Goal: Task Accomplishment & Management: Manage account settings

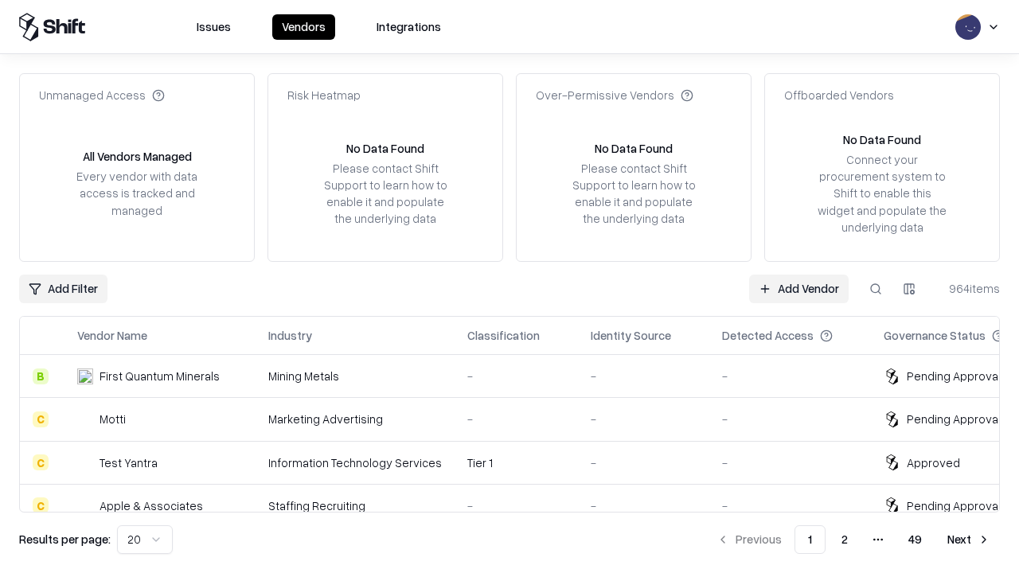
click at [799, 288] on link "Add Vendor" at bounding box center [799, 289] width 100 height 29
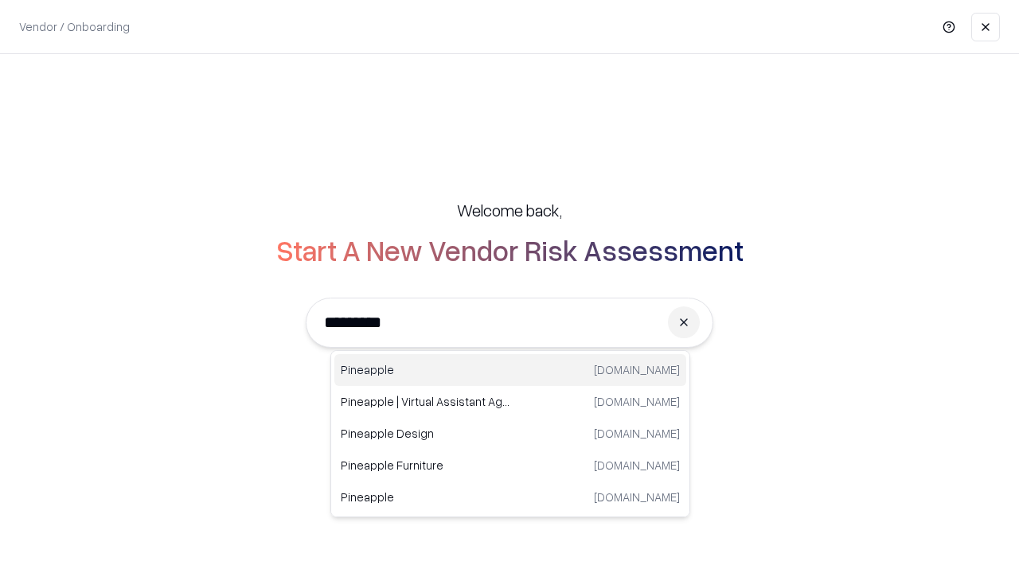
click at [510, 370] on div "Pineapple [DOMAIN_NAME]" at bounding box center [510, 370] width 352 height 32
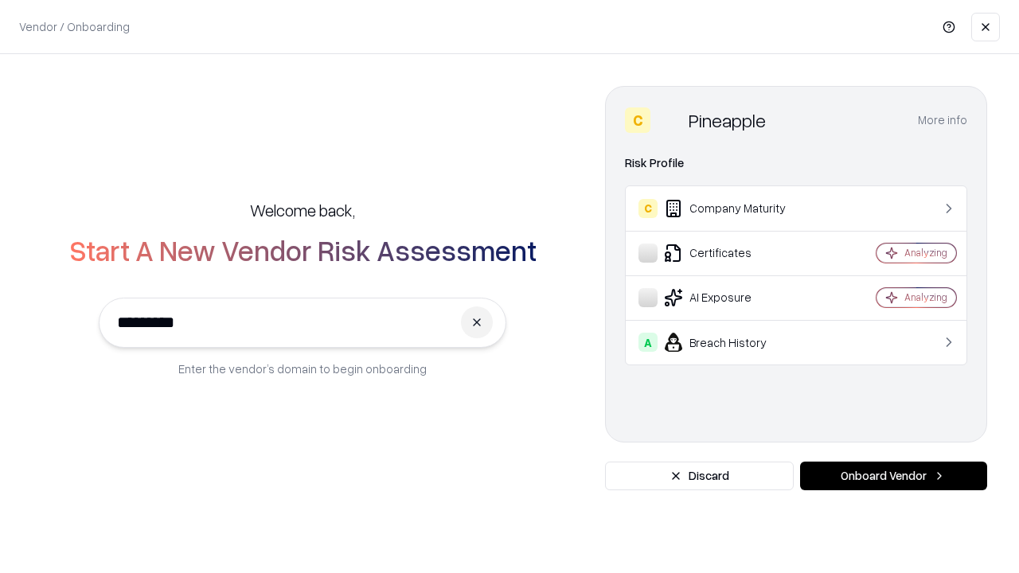
type input "*********"
click at [893, 476] on button "Onboard Vendor" at bounding box center [893, 476] width 187 height 29
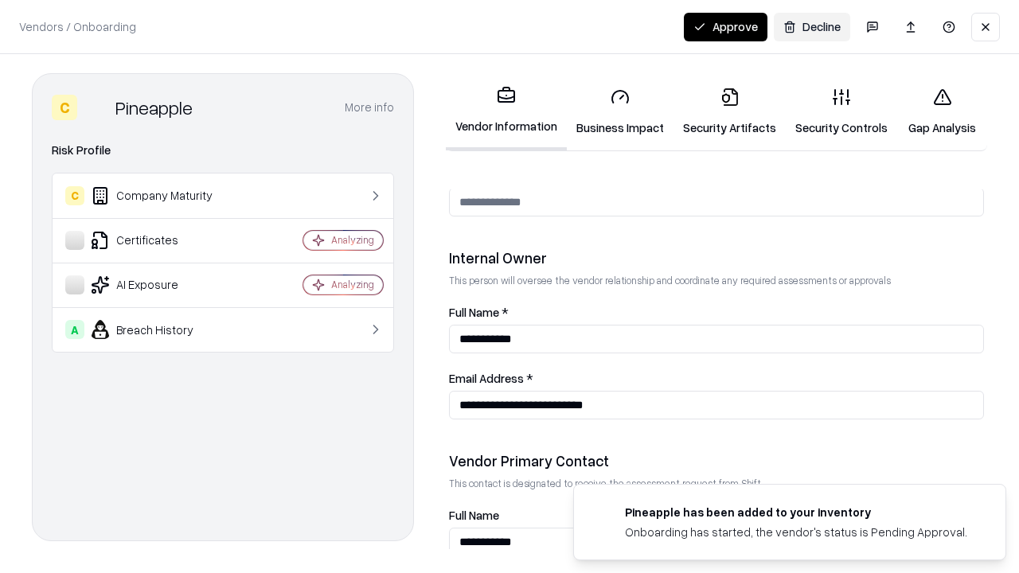
scroll to position [825, 0]
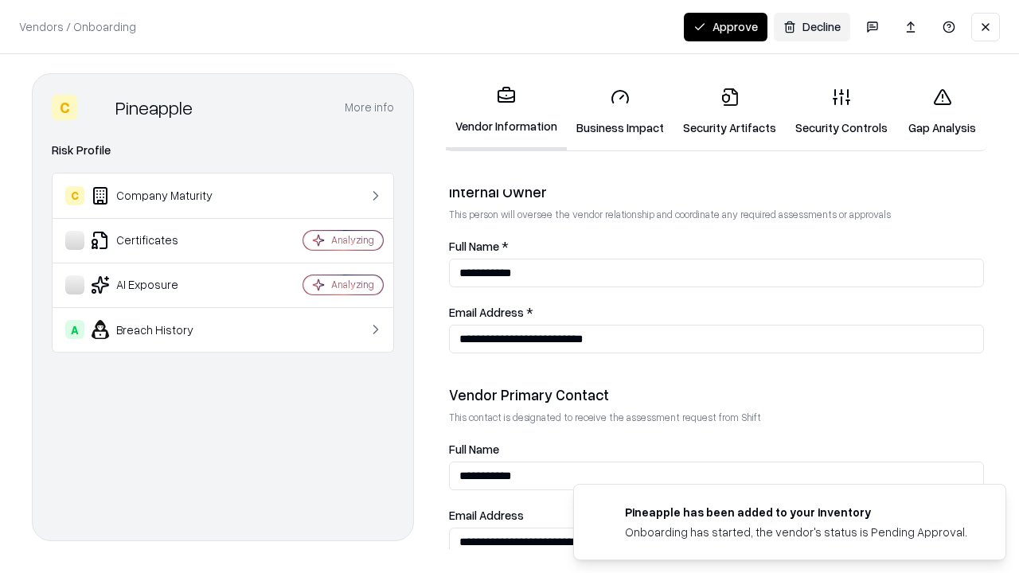
click at [620, 111] on link "Business Impact" at bounding box center [620, 112] width 107 height 74
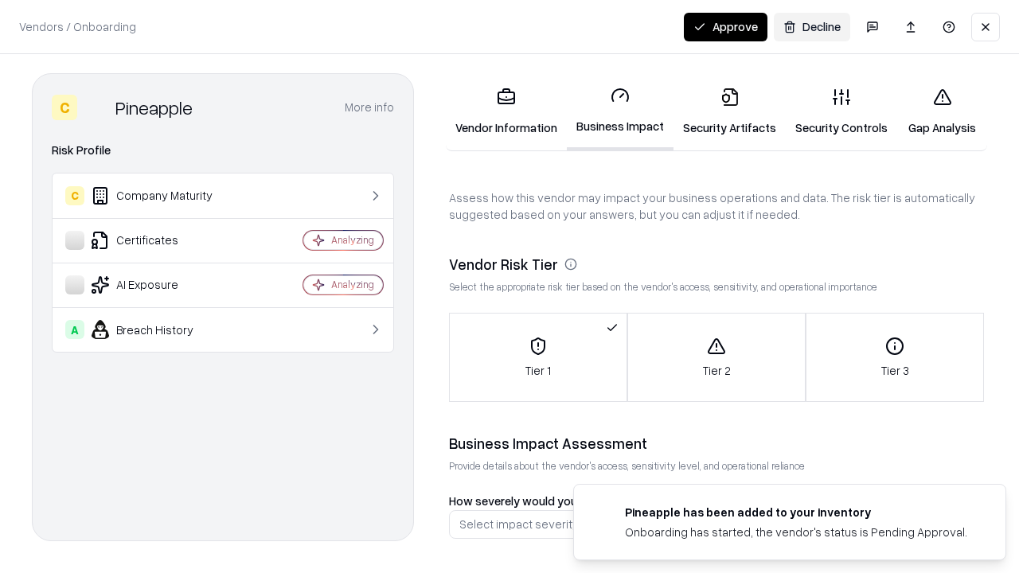
click at [729, 111] on link "Security Artifacts" at bounding box center [730, 112] width 112 height 74
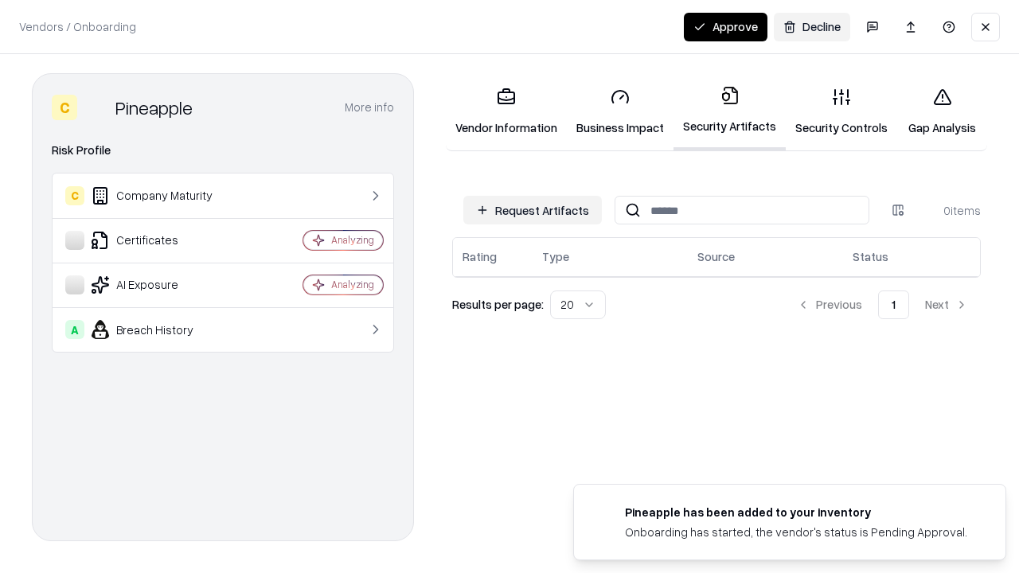
click at [533, 210] on button "Request Artifacts" at bounding box center [532, 210] width 139 height 29
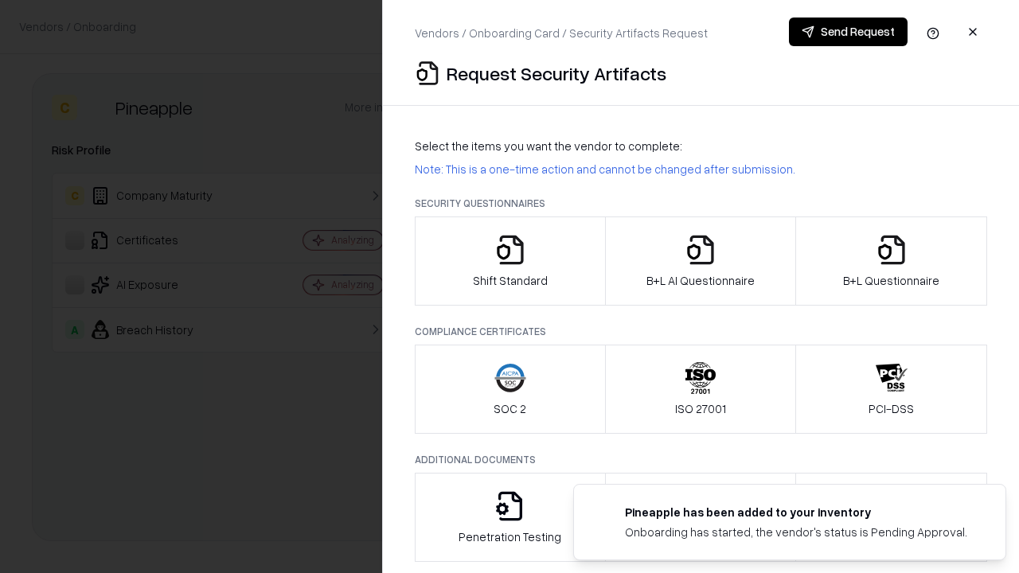
click at [510, 261] on icon "button" at bounding box center [510, 250] width 32 height 32
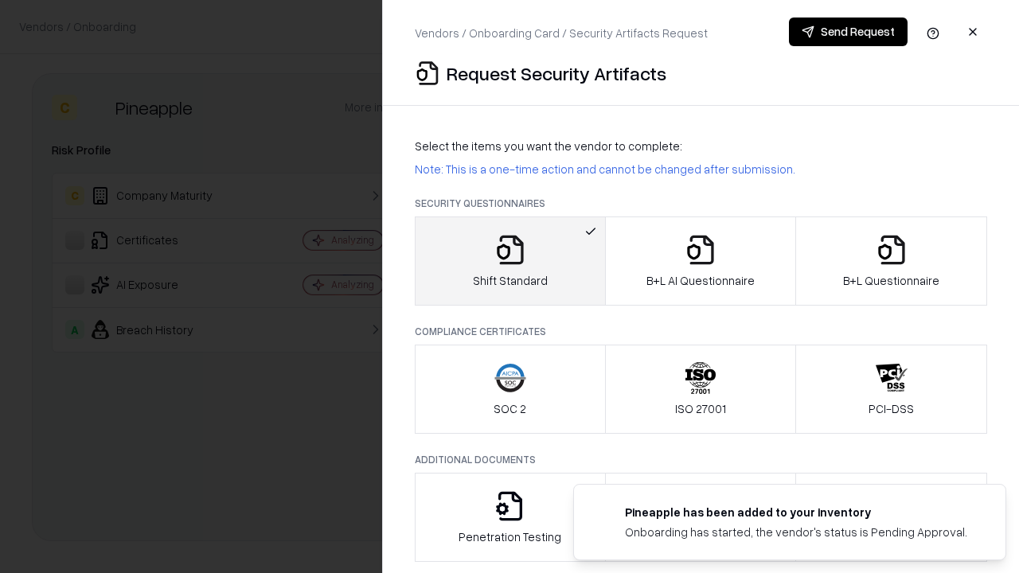
click at [848, 32] on button "Send Request" at bounding box center [848, 32] width 119 height 29
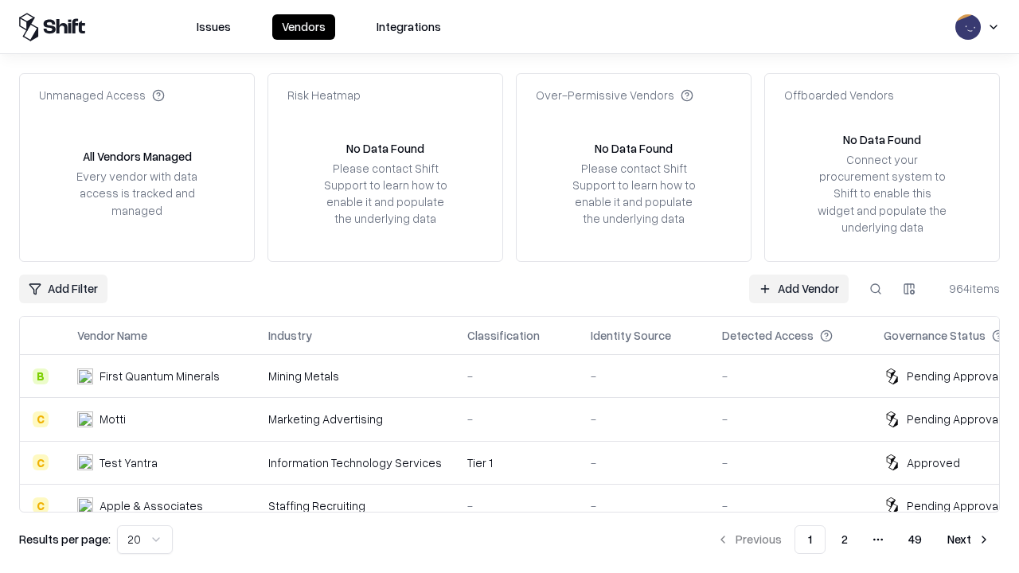
click at [876, 288] on button at bounding box center [876, 289] width 29 height 29
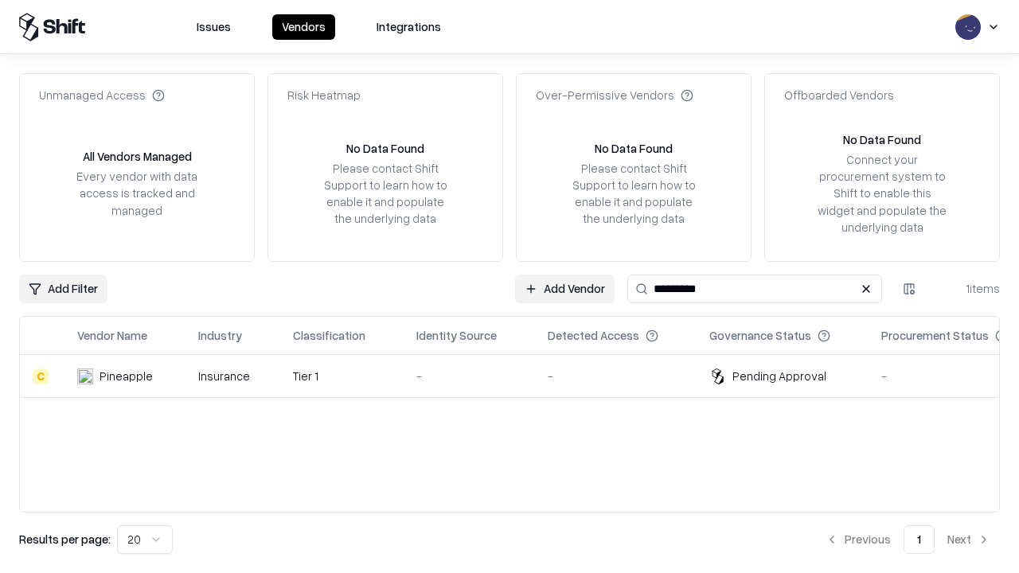
type input "*********"
click at [519, 376] on div "-" at bounding box center [469, 376] width 106 height 17
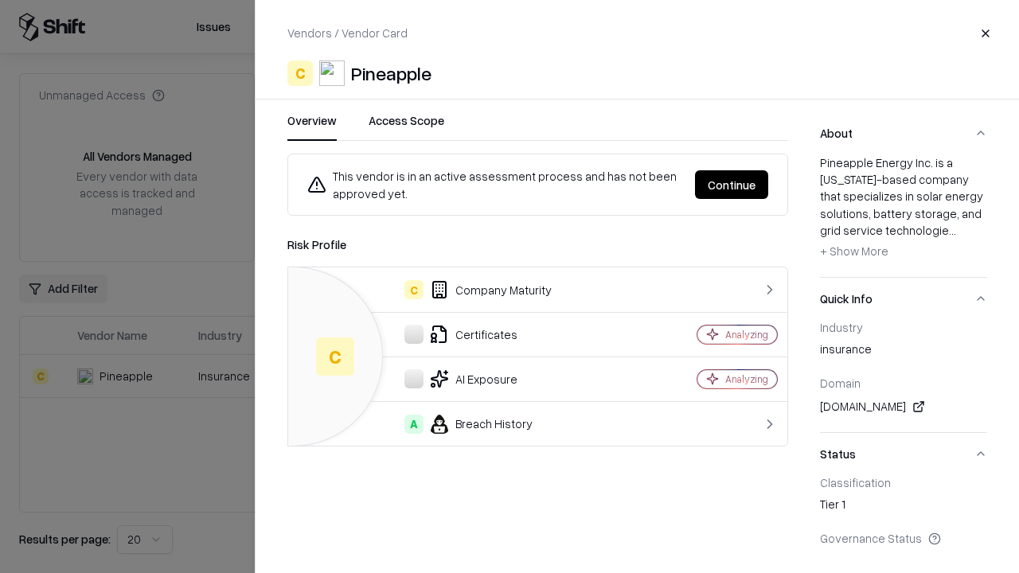
click at [732, 185] on button "Continue" at bounding box center [731, 184] width 73 height 29
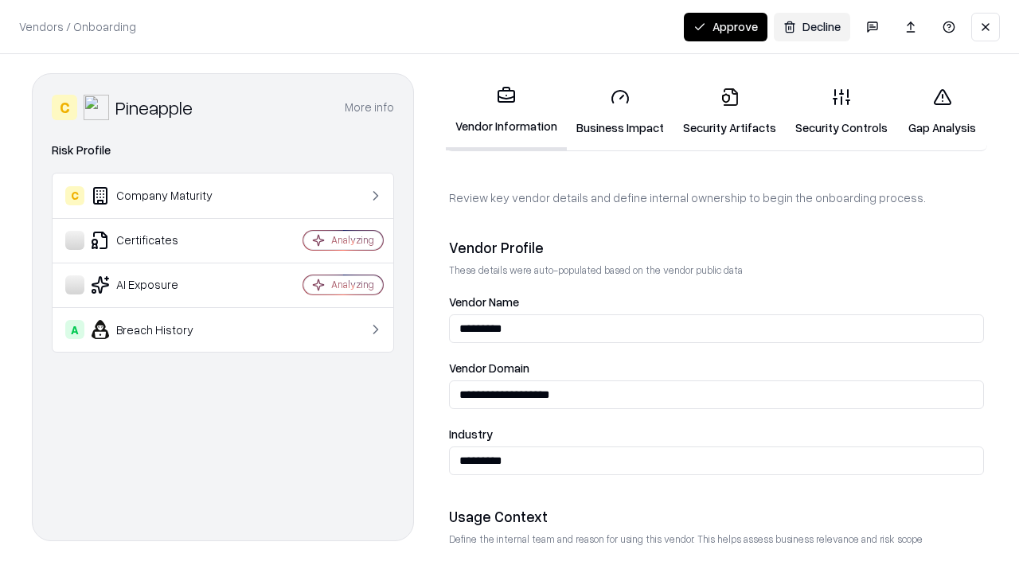
click at [729, 111] on link "Security Artifacts" at bounding box center [730, 112] width 112 height 74
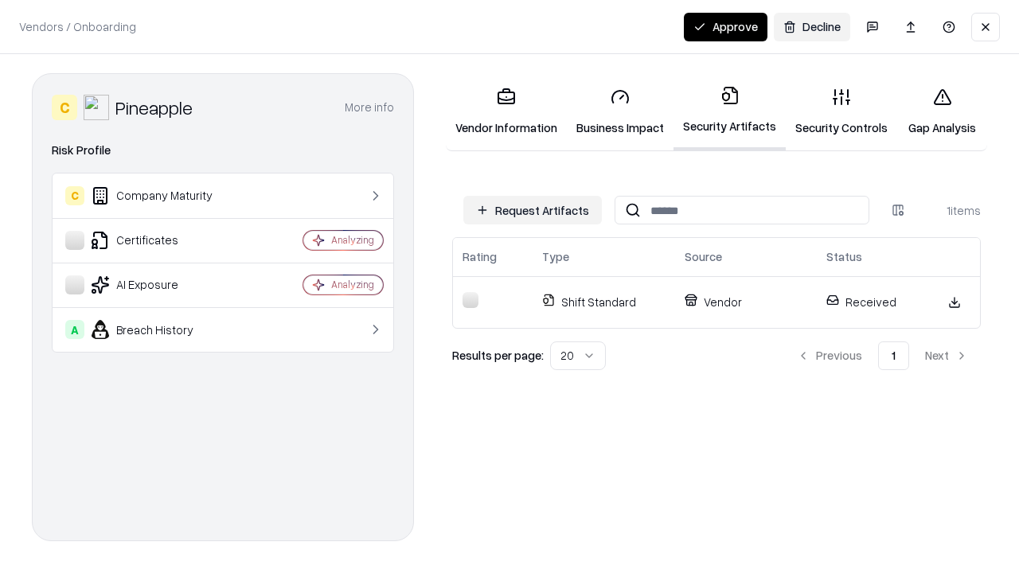
click at [842, 111] on link "Security Controls" at bounding box center [841, 112] width 111 height 74
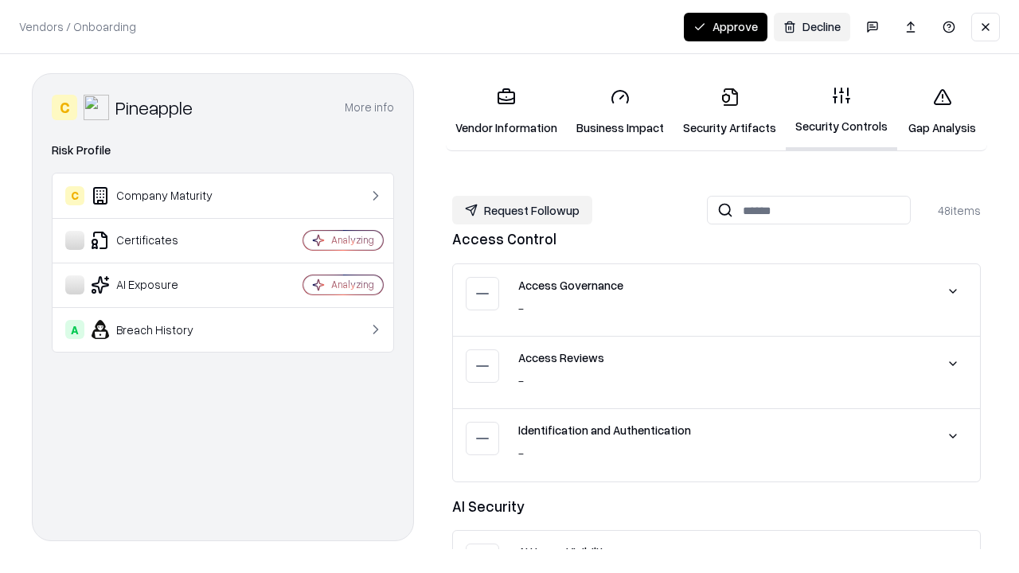
click at [522, 210] on button "Request Followup" at bounding box center [522, 210] width 140 height 29
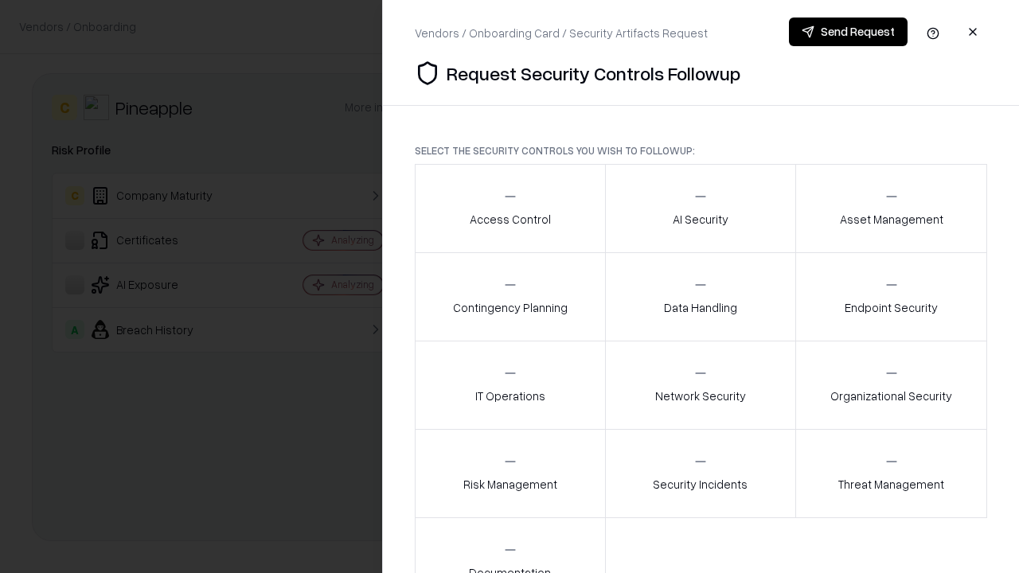
click at [510, 209] on div "Access Control" at bounding box center [510, 208] width 81 height 39
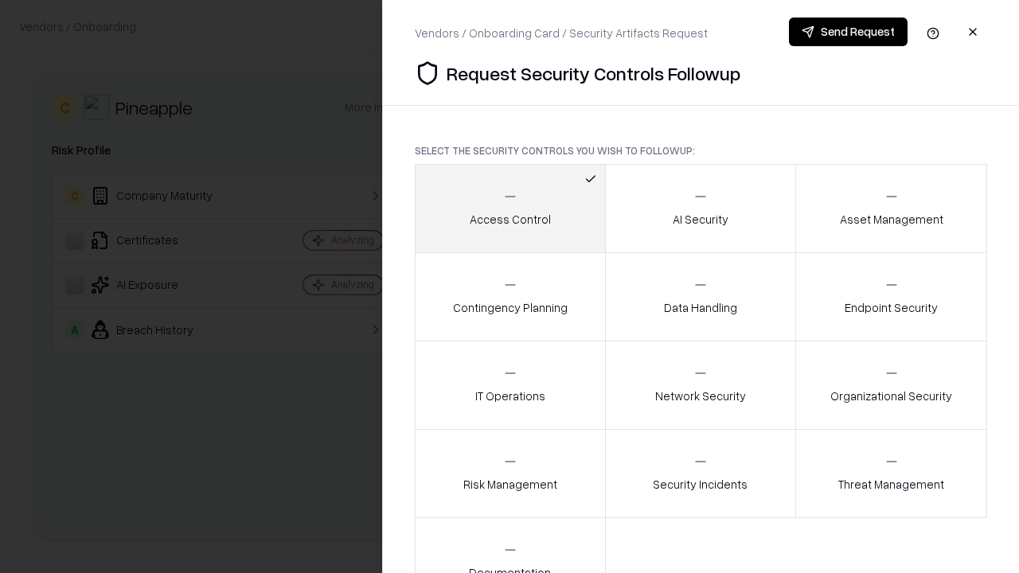
click at [848, 32] on button "Send Request" at bounding box center [848, 32] width 119 height 29
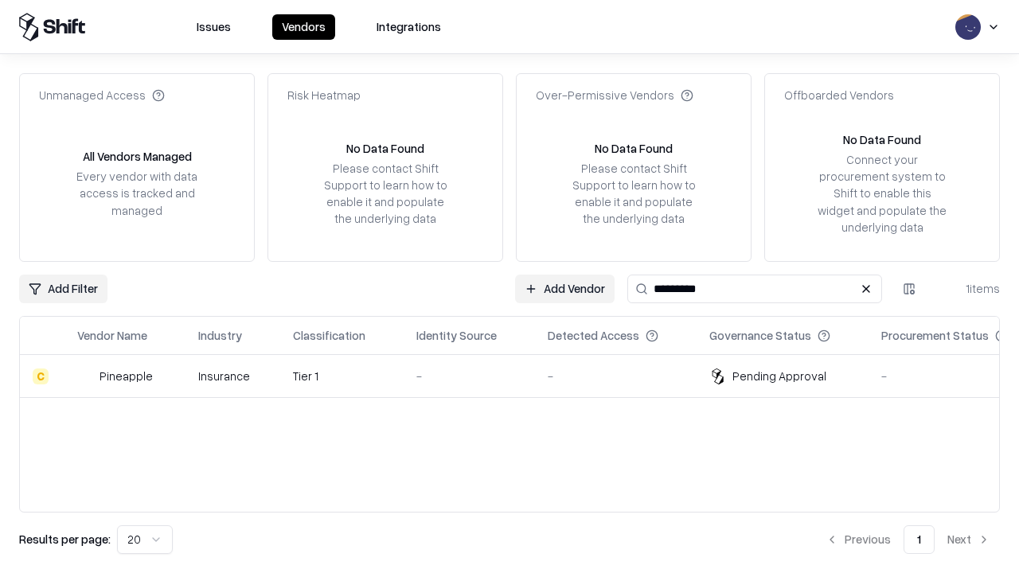
type input "*********"
click at [519, 376] on div "-" at bounding box center [469, 376] width 106 height 17
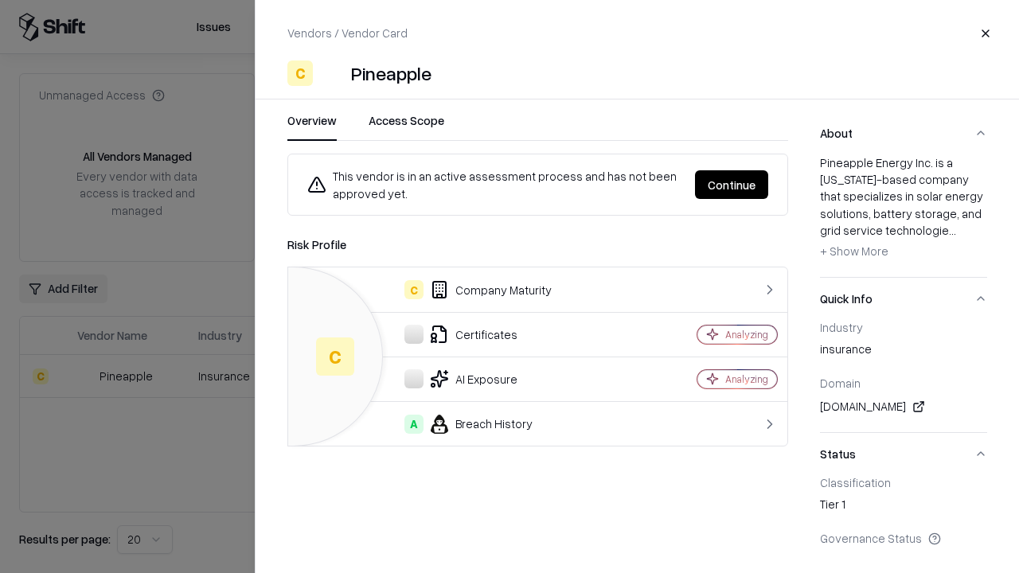
click at [732, 185] on button "Continue" at bounding box center [731, 184] width 73 height 29
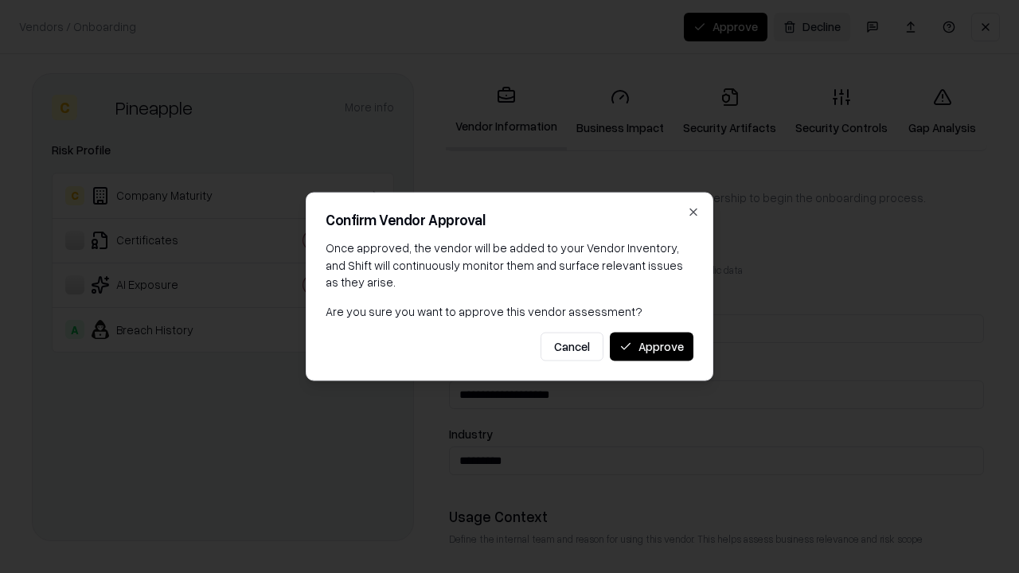
click at [651, 346] on button "Approve" at bounding box center [652, 346] width 84 height 29
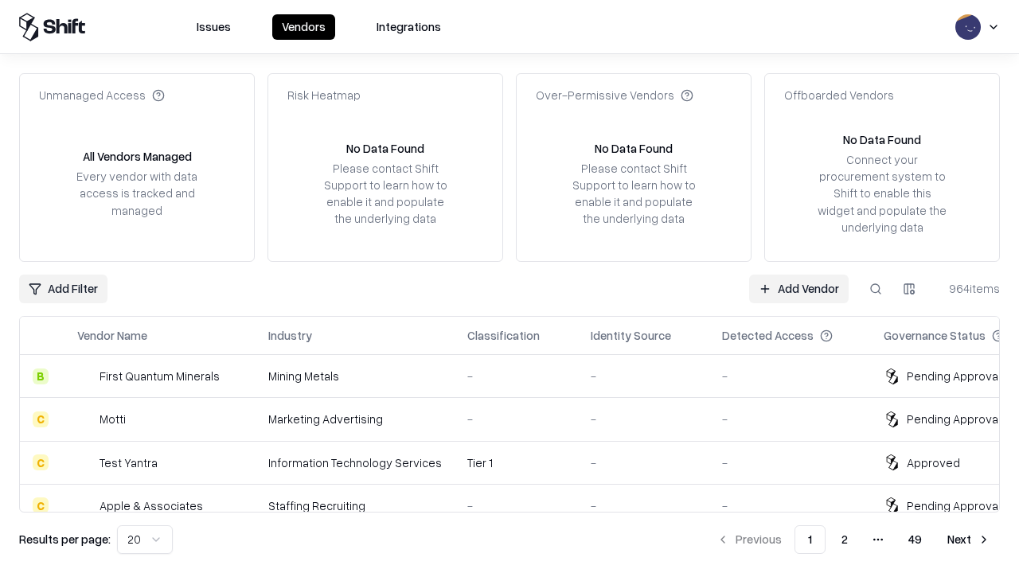
type input "*********"
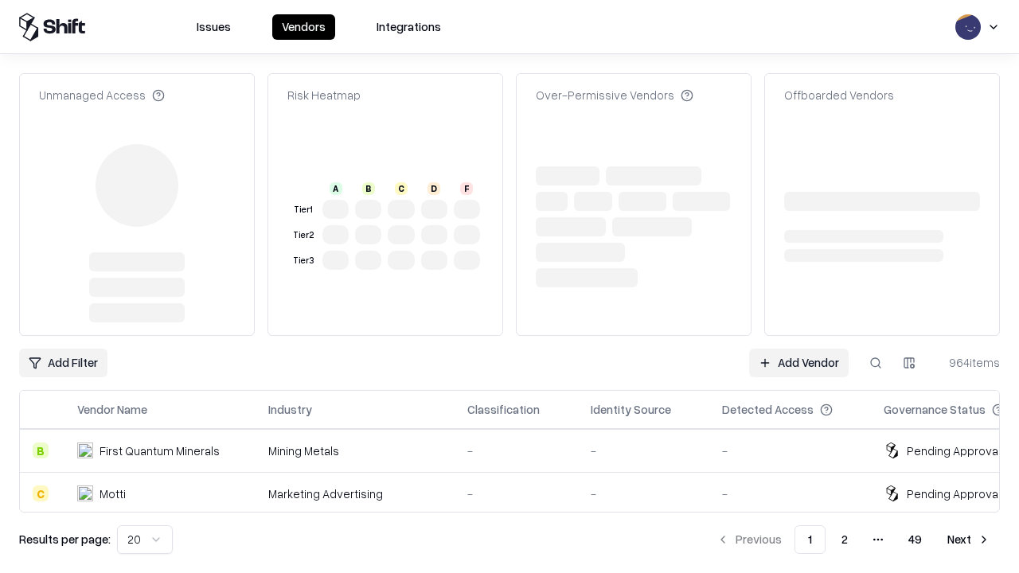
click at [799, 349] on link "Add Vendor" at bounding box center [799, 363] width 100 height 29
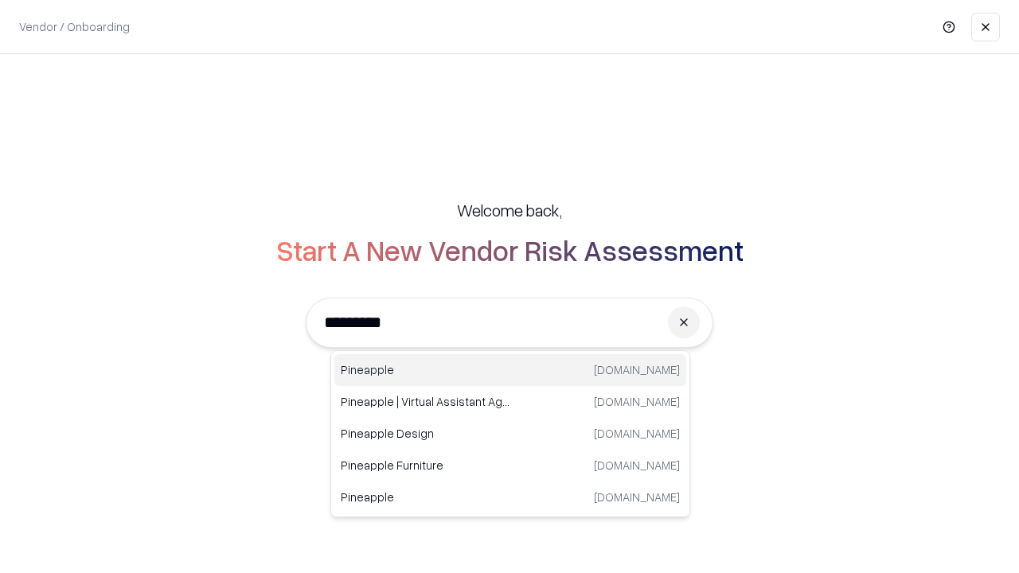
click at [510, 370] on div "Pineapple pineappleenergy.com" at bounding box center [510, 370] width 352 height 32
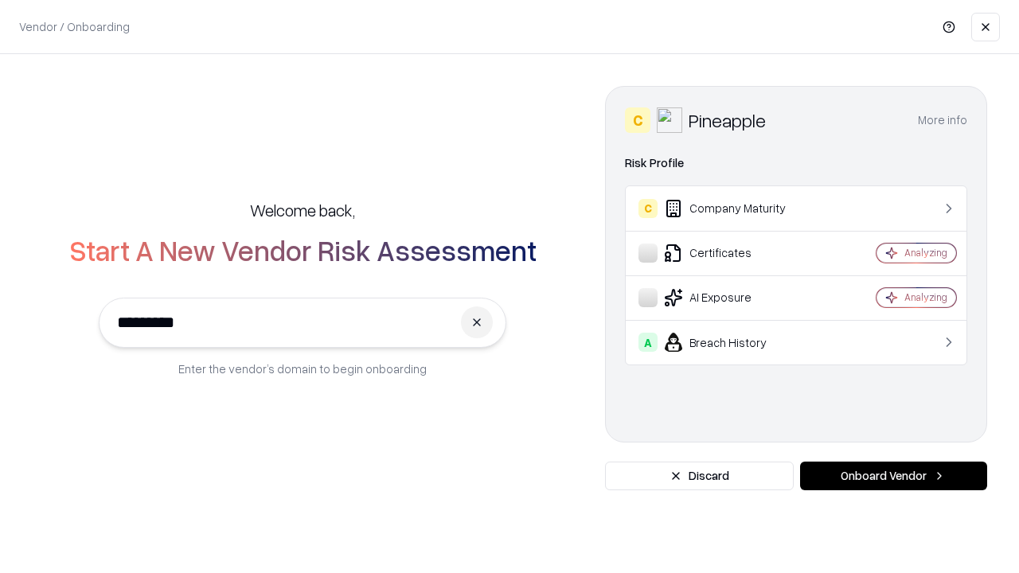
type input "*********"
click at [893, 476] on button "Onboard Vendor" at bounding box center [893, 476] width 187 height 29
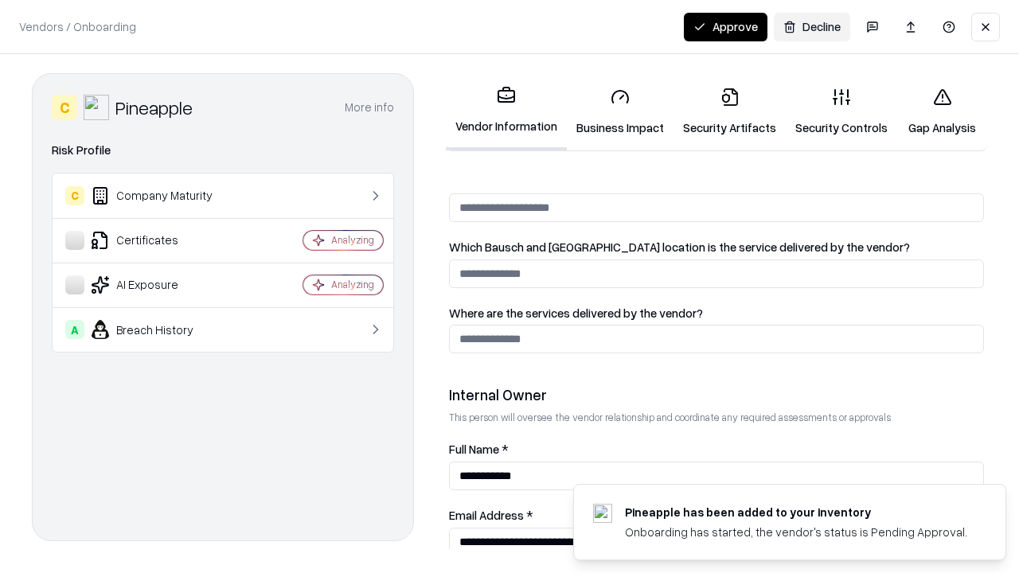
scroll to position [825, 0]
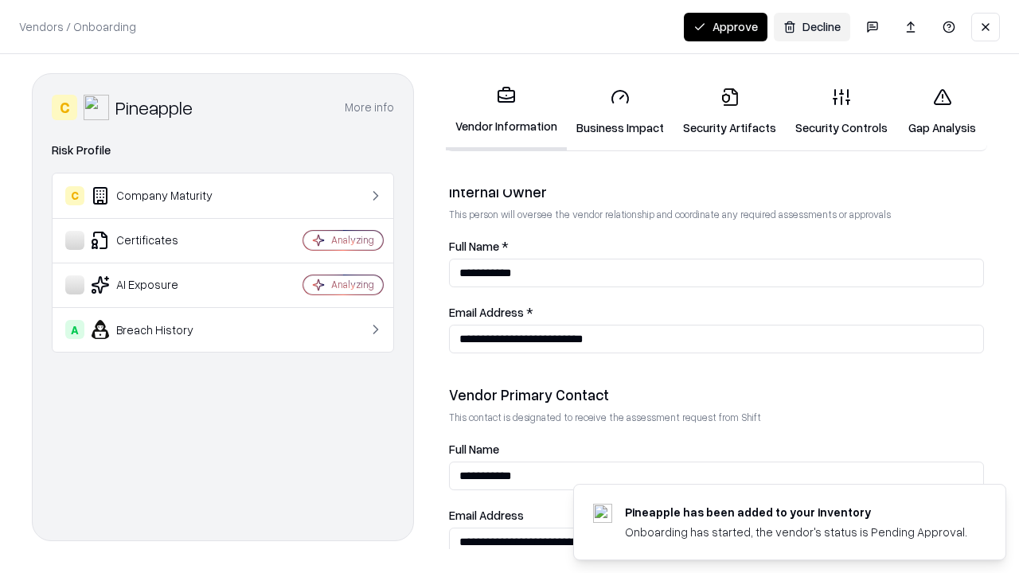
click at [725, 26] on button "Approve" at bounding box center [726, 27] width 84 height 29
